Goal: Navigation & Orientation: Find specific page/section

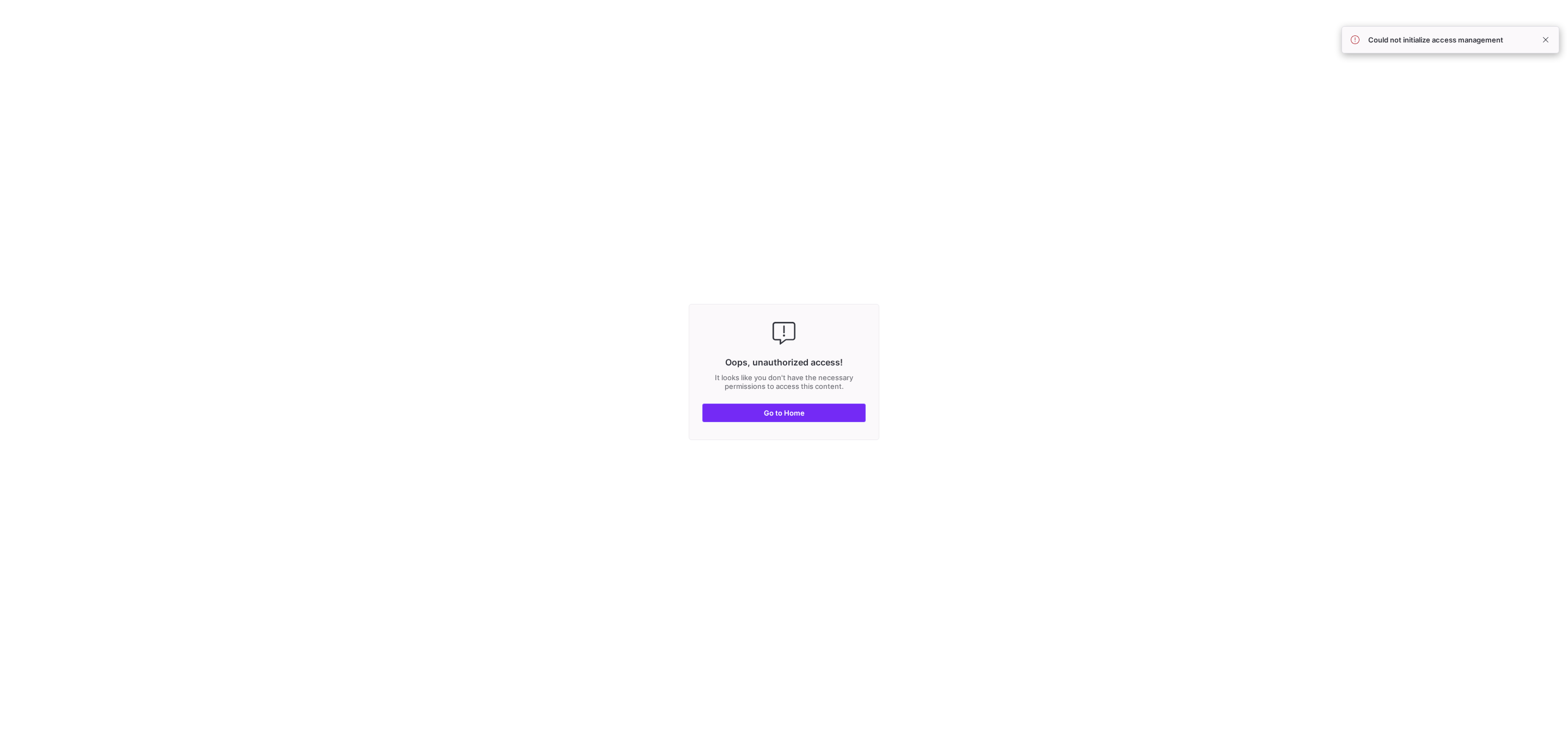
click at [846, 404] on span "button" at bounding box center [783, 412] width 162 height 17
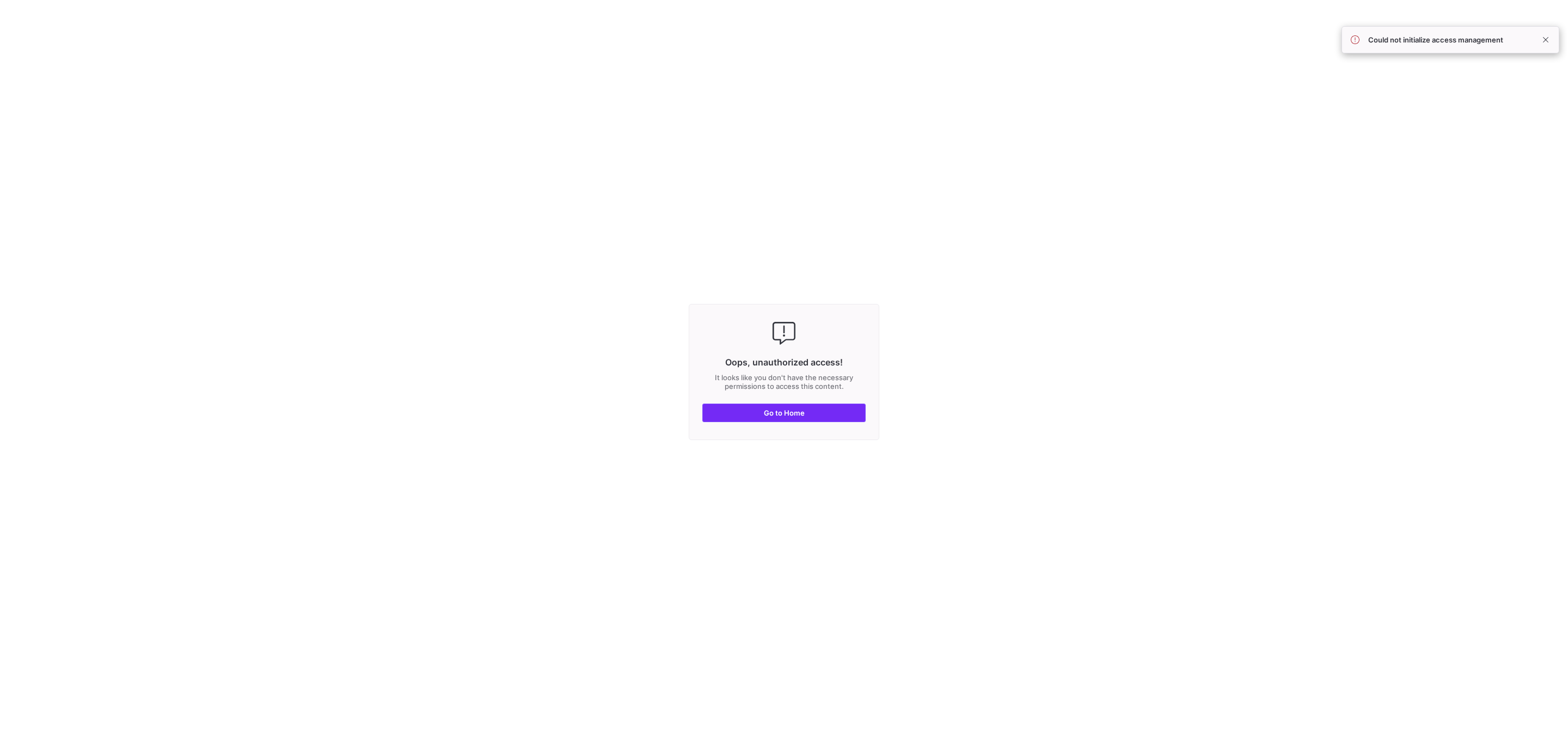
click at [796, 420] on span "button" at bounding box center [783, 412] width 162 height 17
click at [763, 422] on span "button" at bounding box center [783, 412] width 162 height 17
click at [799, 406] on span "button" at bounding box center [783, 412] width 162 height 17
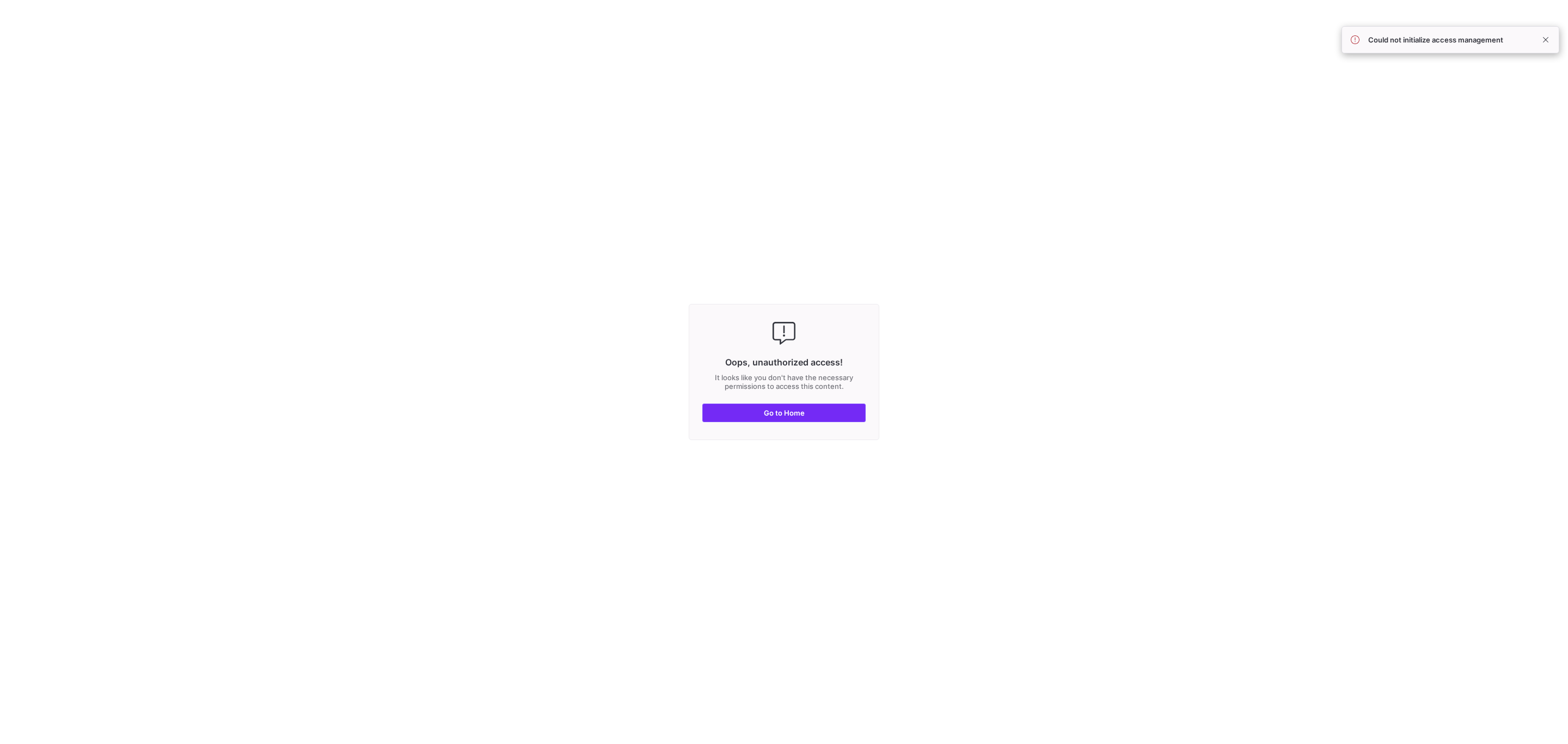
click at [799, 406] on span "button" at bounding box center [783, 412] width 162 height 17
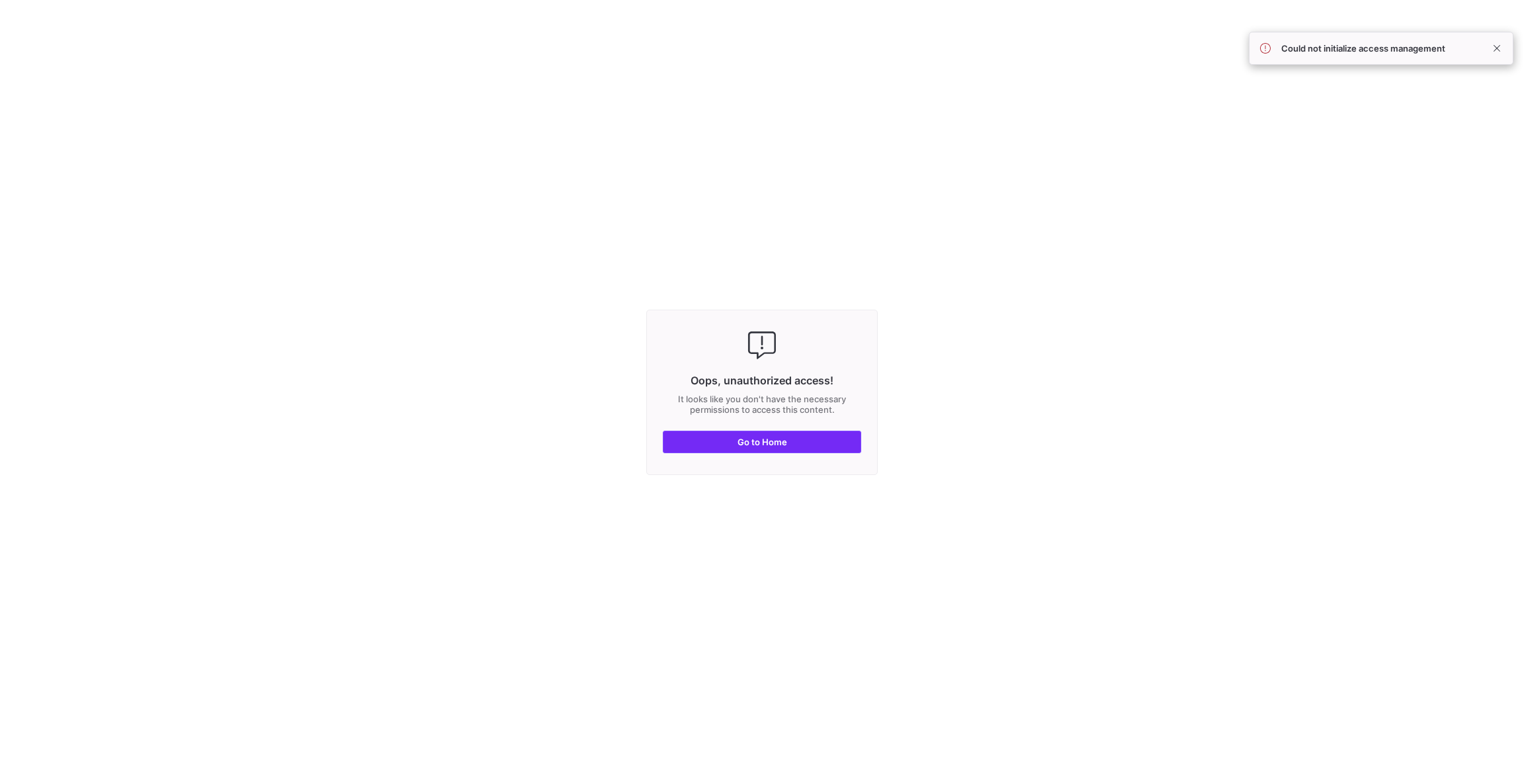
click at [836, 442] on span "button" at bounding box center [762, 441] width 197 height 21
click at [1500, 38] on div "Could not initialize access management" at bounding box center [1381, 48] width 264 height 33
click at [1496, 60] on div "Could not initialize access management" at bounding box center [1381, 48] width 264 height 33
click at [1501, 47] on span at bounding box center [1497, 48] width 16 height 16
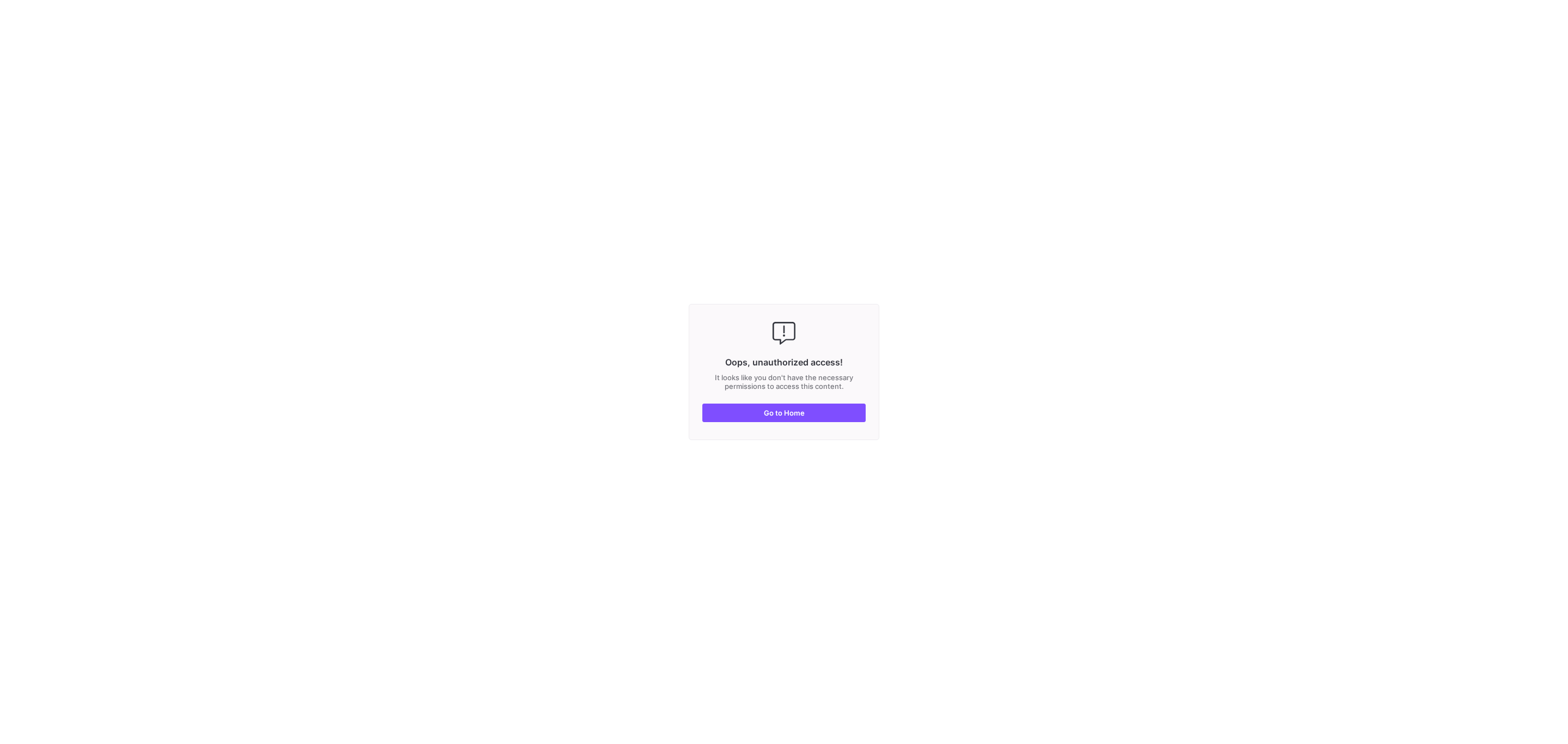
click at [879, 281] on y42-fullscreen-message "Oops, unauthorized access! It looks like you don't have the necessary permissio…" at bounding box center [784, 372] width 1568 height 744
